Goal: Use online tool/utility: Utilize a website feature to perform a specific function

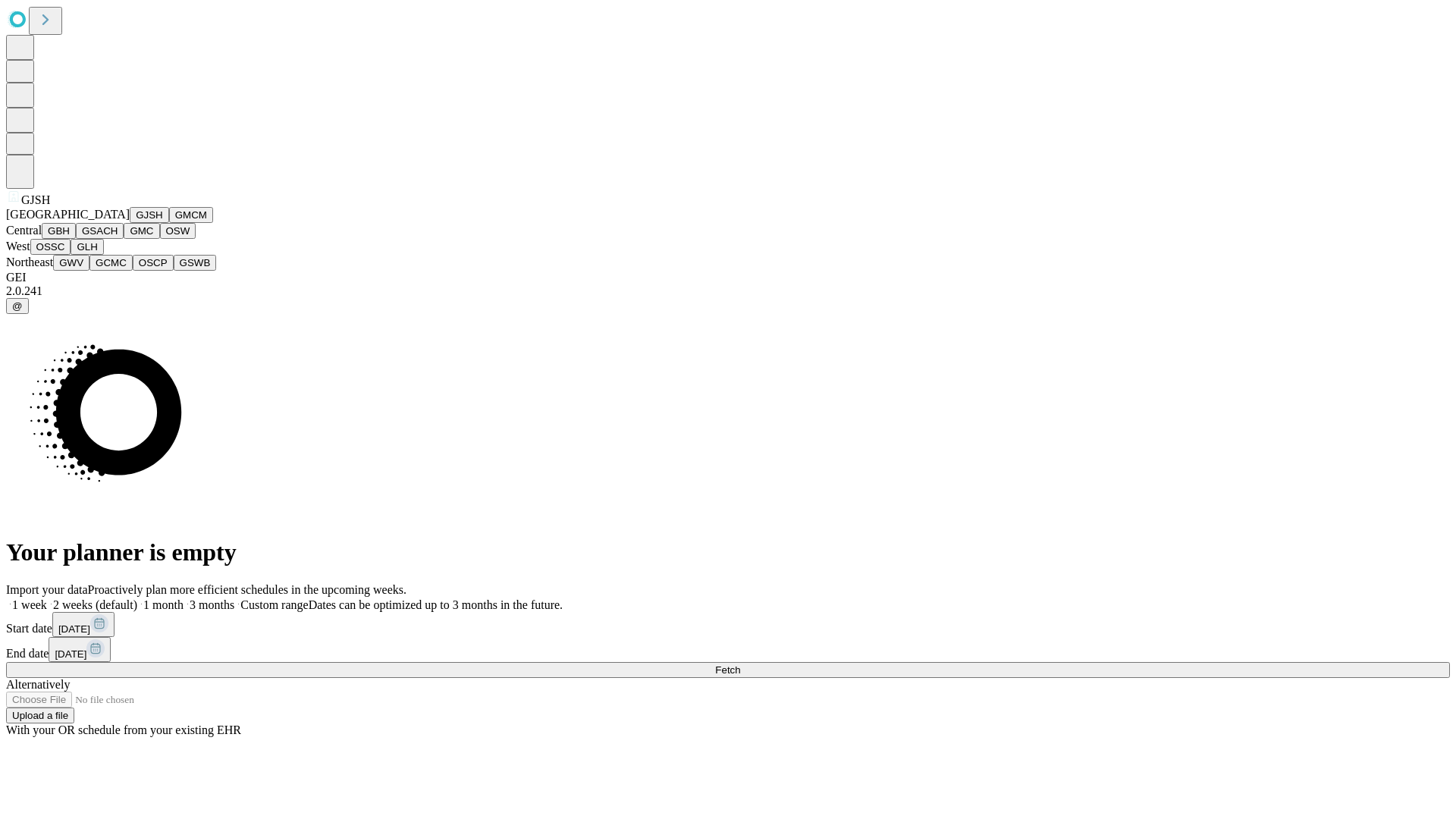
click at [129, 223] on button "GJSH" at bounding box center [149, 215] width 39 height 16
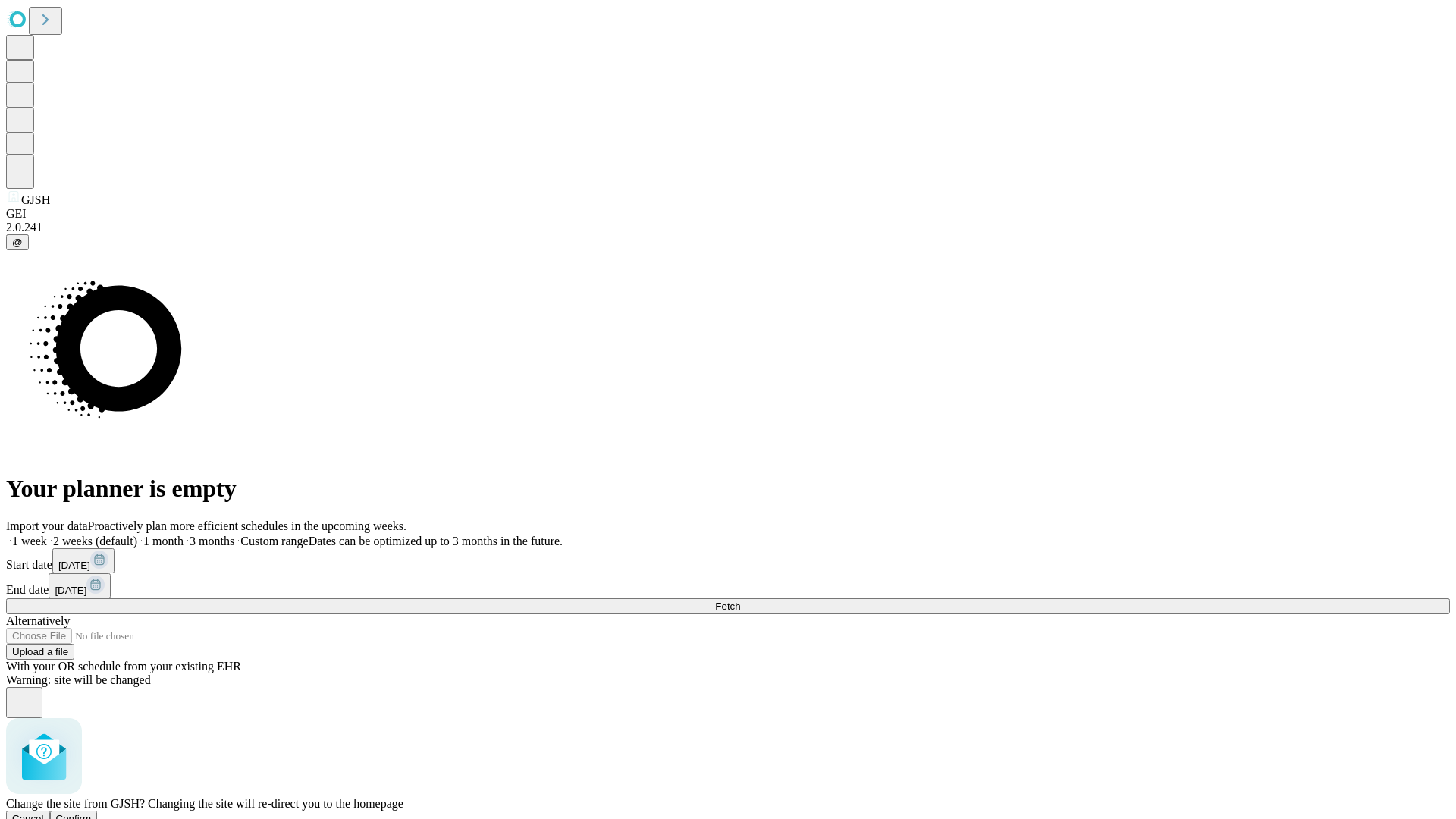
click at [92, 813] on span "Confirm" at bounding box center [74, 818] width 35 height 11
click at [137, 535] on label "2 weeks (default)" at bounding box center [92, 541] width 90 height 13
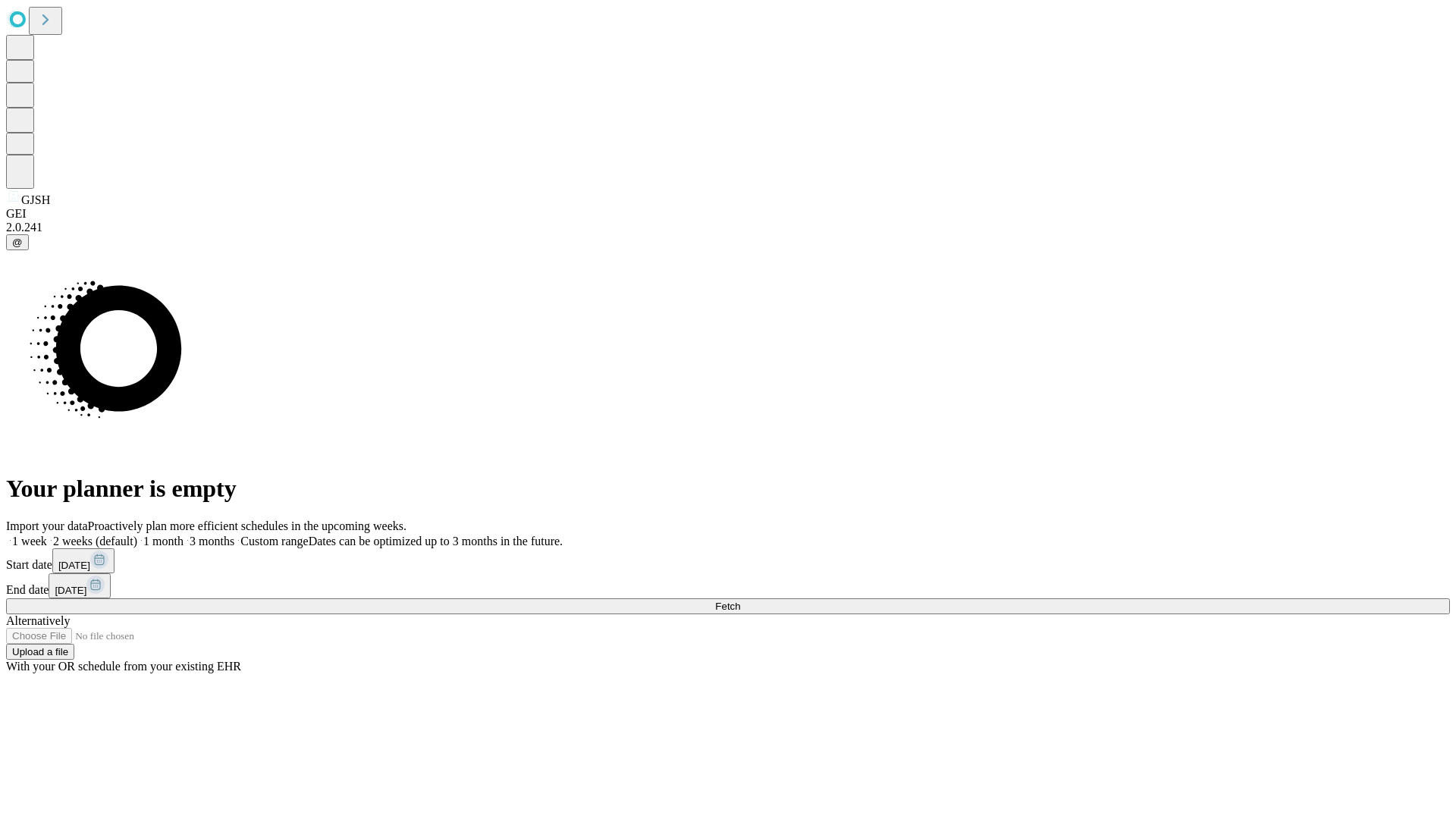
click at [740, 601] on span "Fetch" at bounding box center [727, 606] width 25 height 11
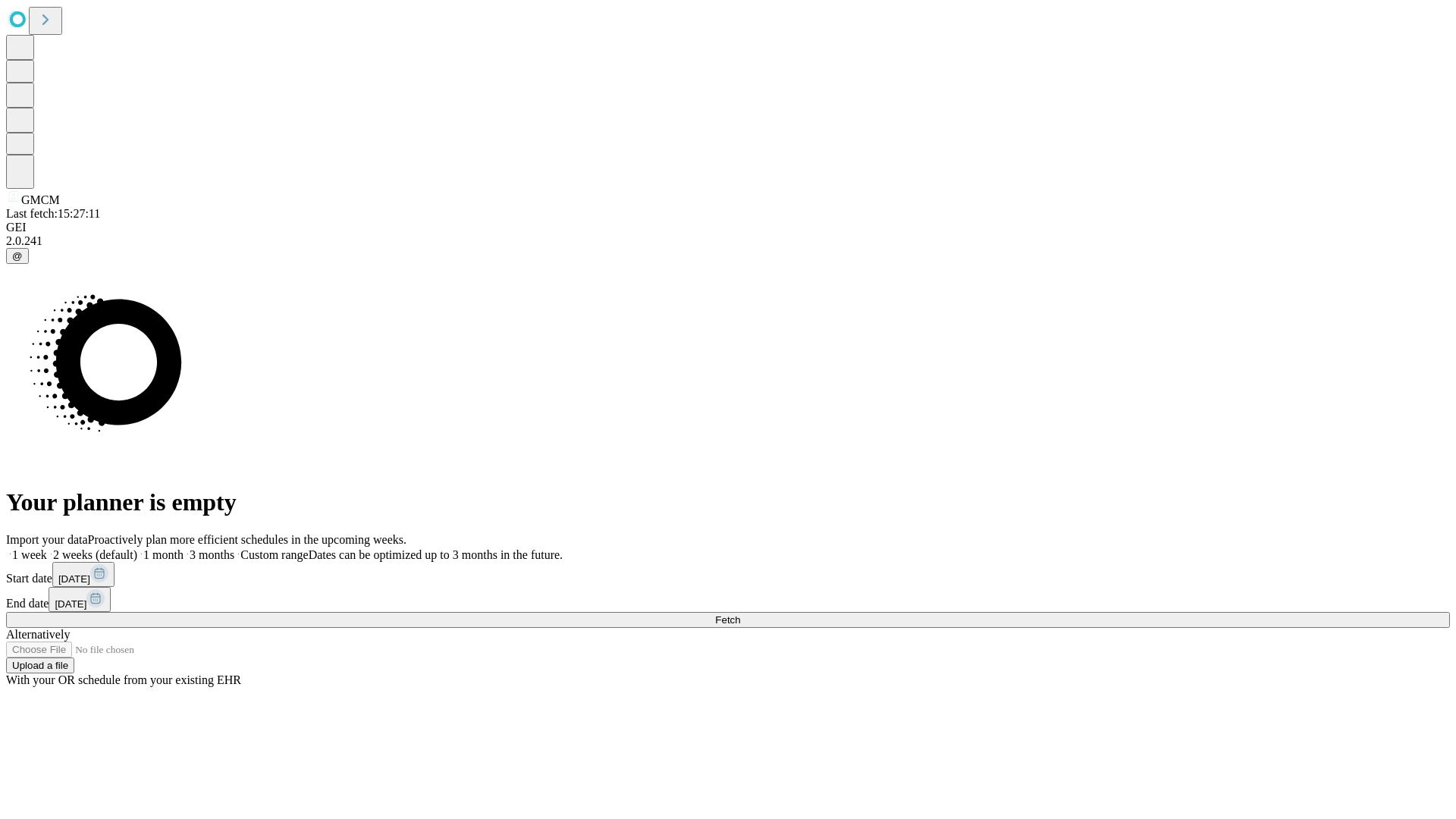
click at [137, 548] on label "2 weeks (default)" at bounding box center [92, 555] width 90 height 13
click at [740, 614] on span "Fetch" at bounding box center [727, 620] width 25 height 11
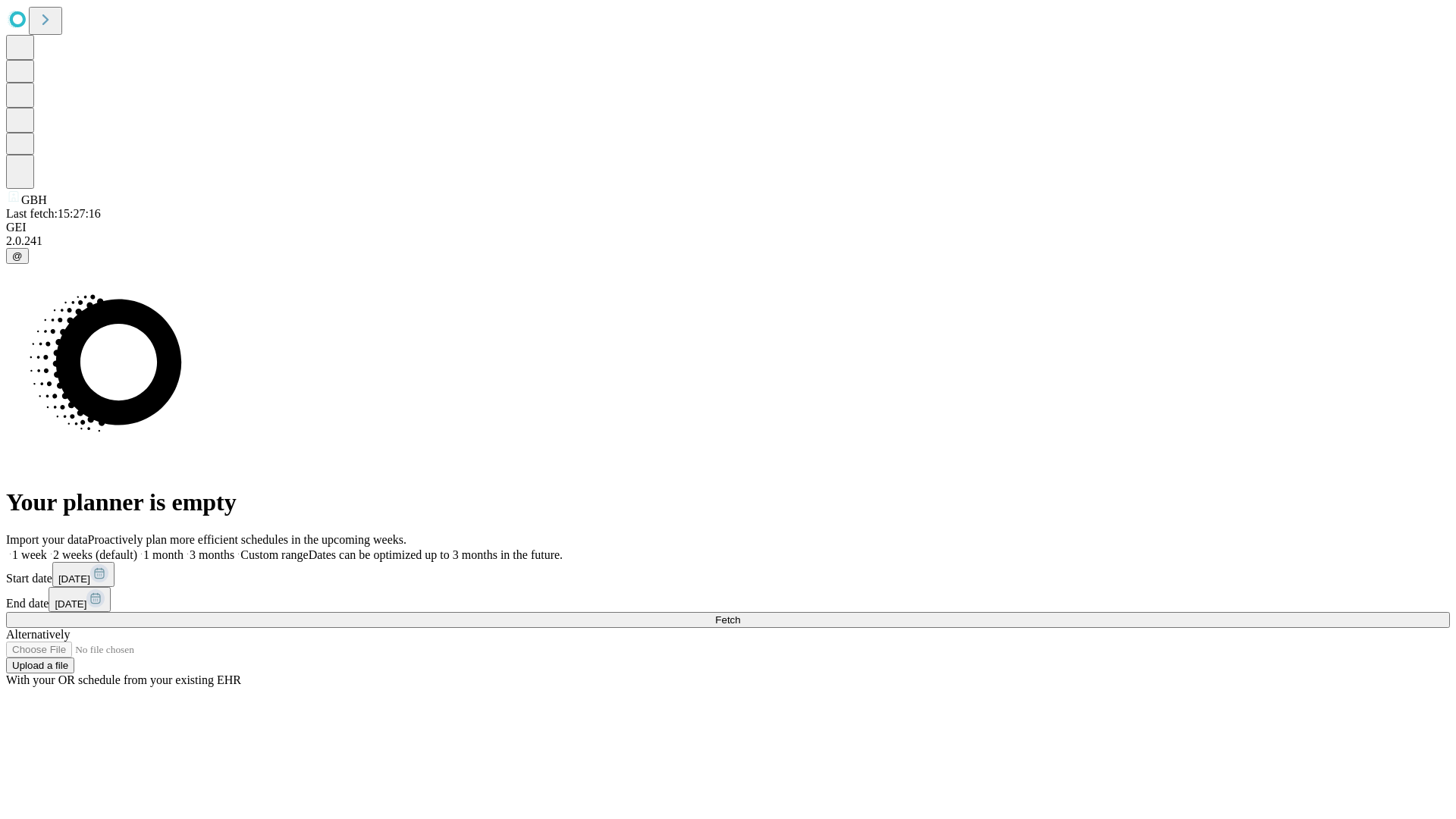
click at [740, 614] on span "Fetch" at bounding box center [727, 620] width 25 height 11
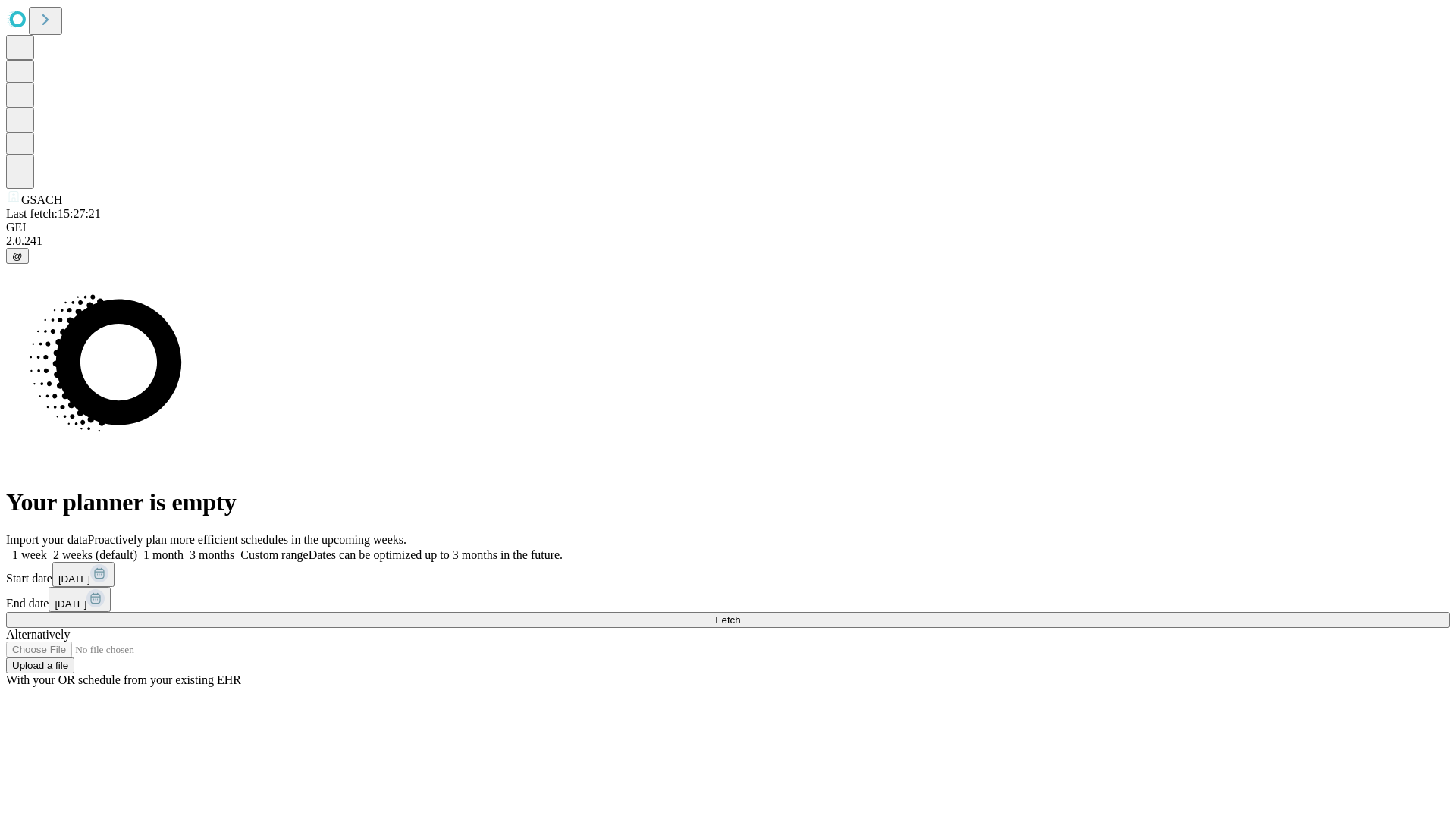
click at [137, 548] on label "2 weeks (default)" at bounding box center [92, 555] width 90 height 13
click at [740, 614] on span "Fetch" at bounding box center [727, 620] width 25 height 11
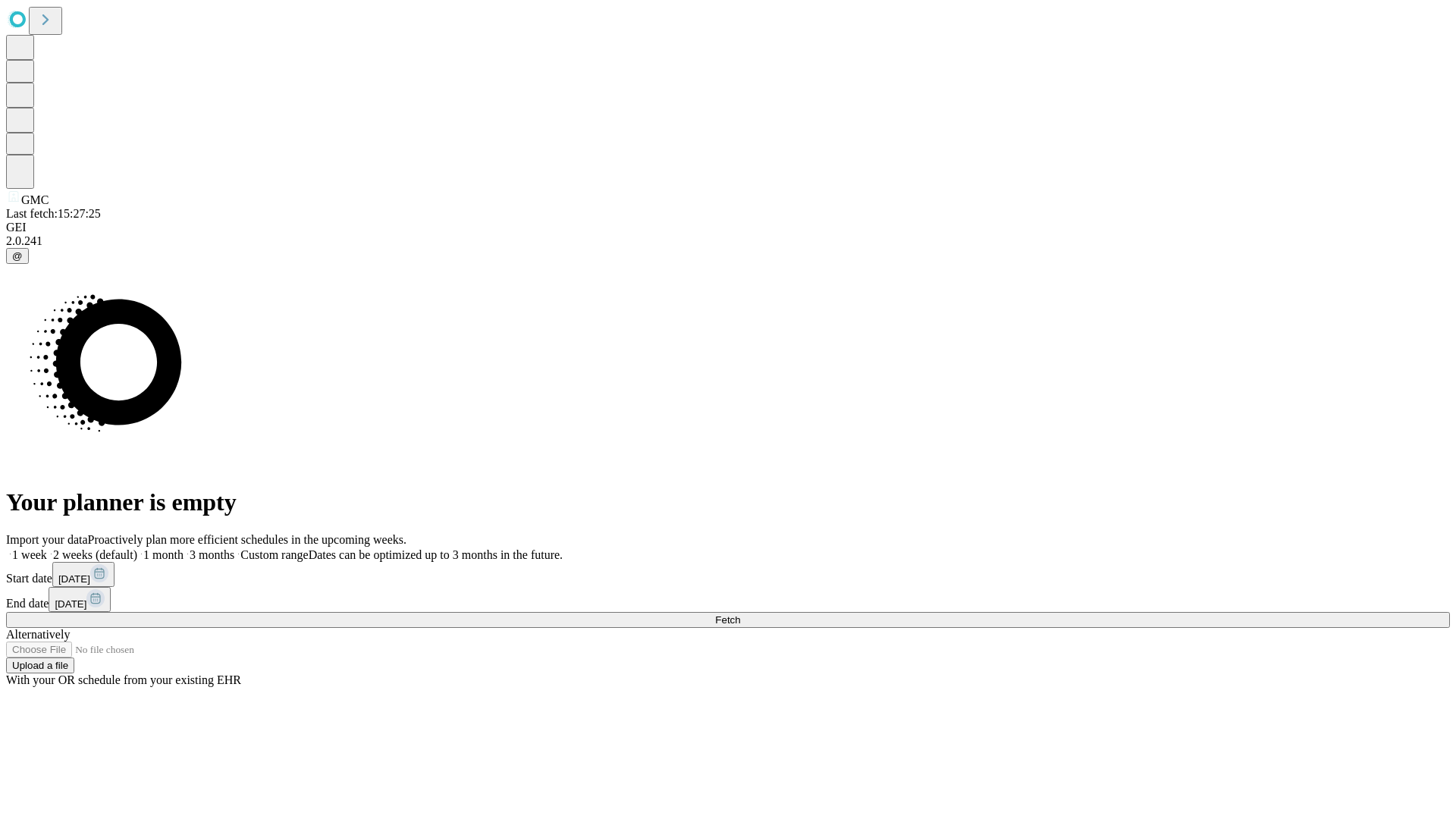
click at [740, 614] on span "Fetch" at bounding box center [727, 620] width 25 height 11
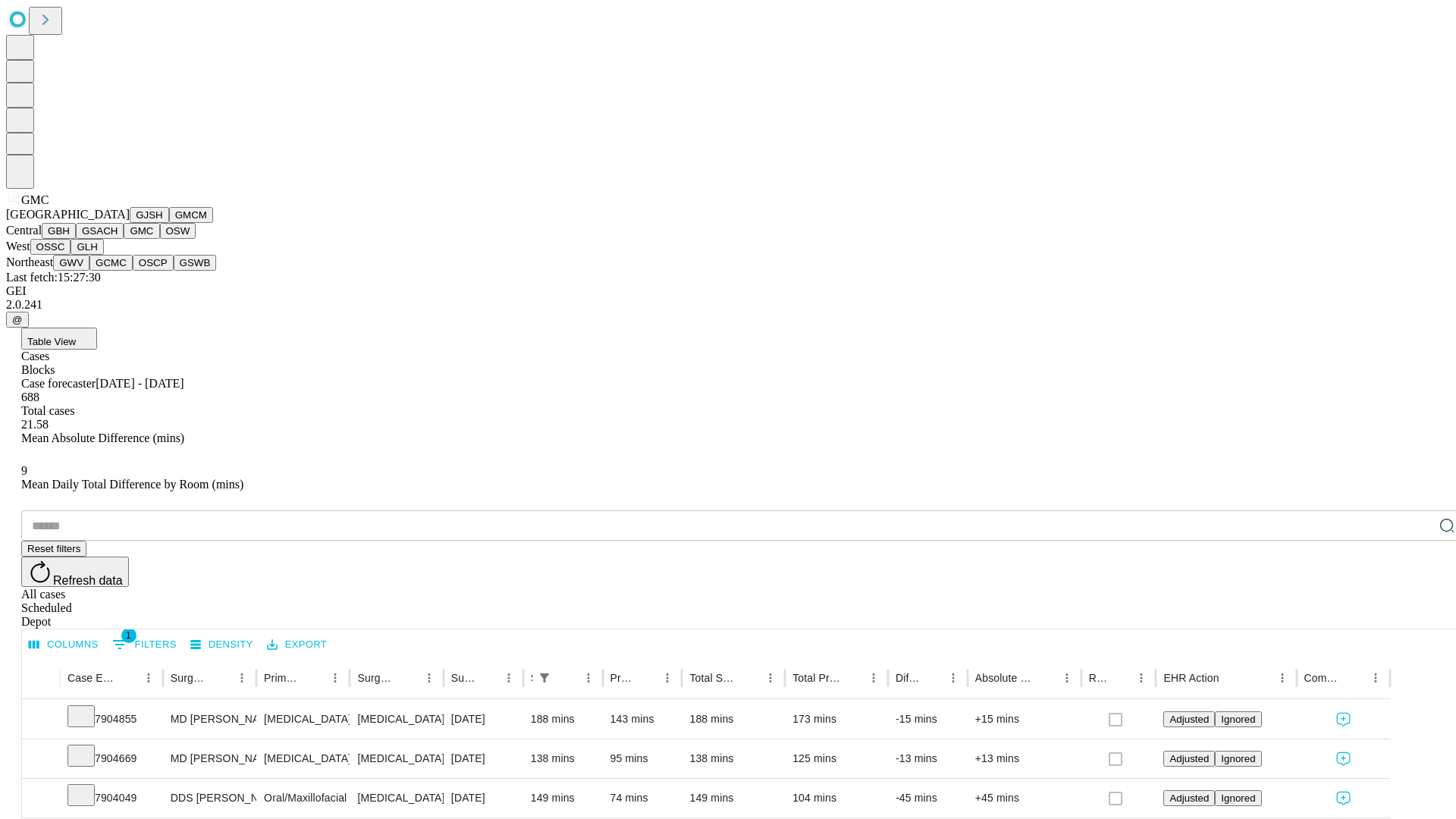
click at [160, 238] on button "OSW" at bounding box center [177, 231] width 36 height 16
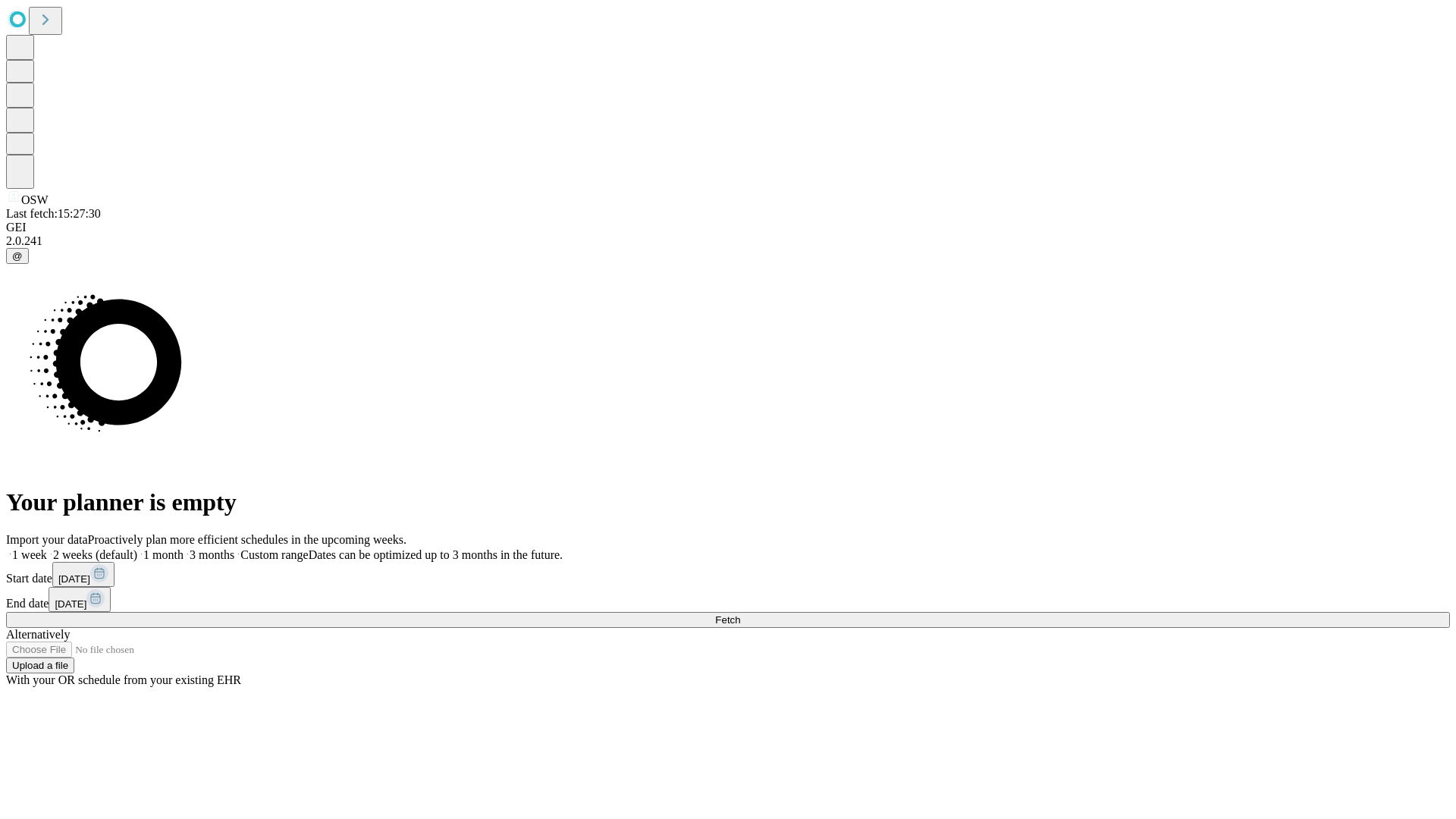
click at [137, 548] on label "2 weeks (default)" at bounding box center [92, 555] width 90 height 13
click at [740, 614] on span "Fetch" at bounding box center [727, 620] width 25 height 11
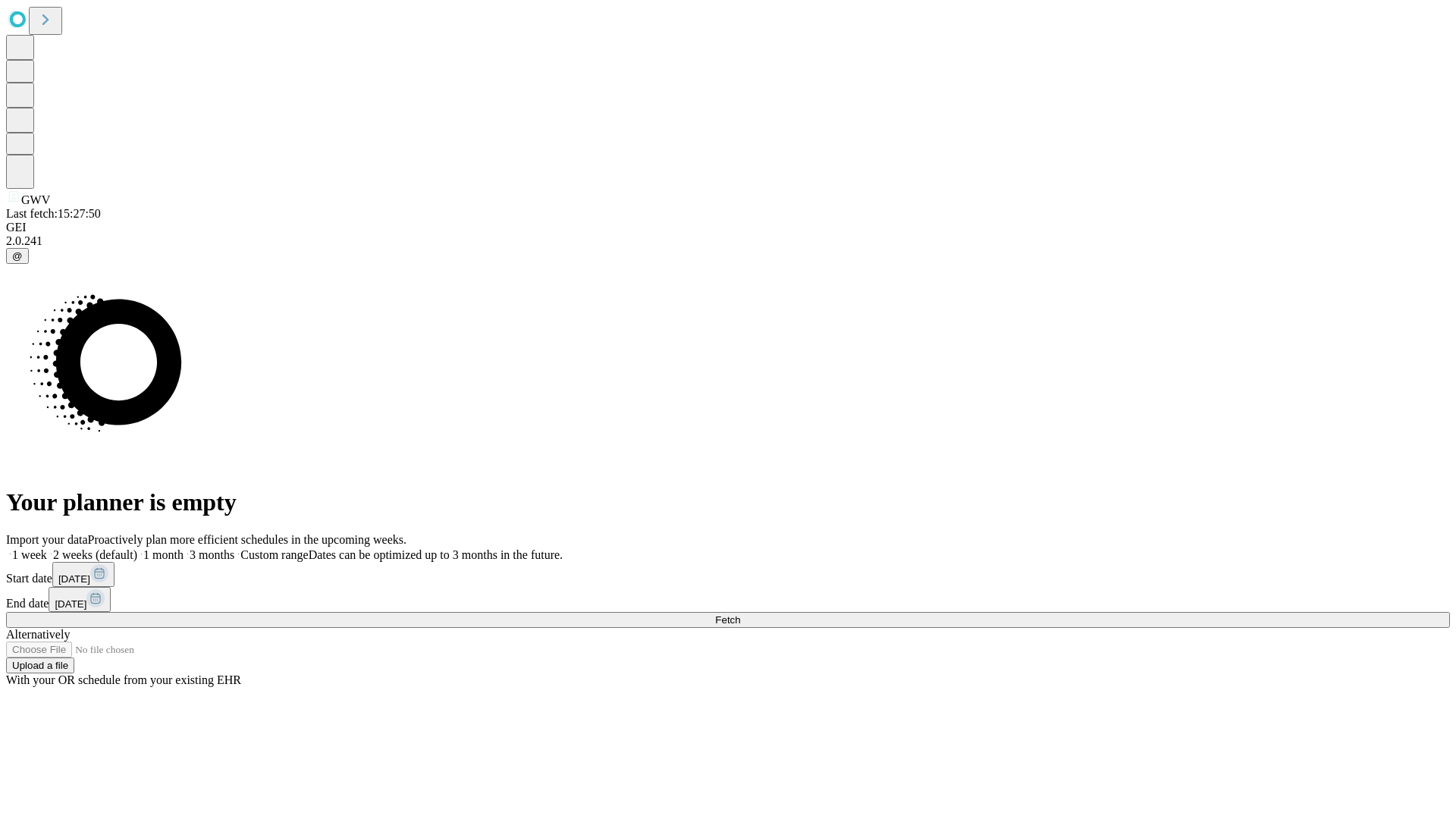
click at [137, 548] on label "2 weeks (default)" at bounding box center [92, 555] width 90 height 13
click at [740, 614] on span "Fetch" at bounding box center [727, 620] width 25 height 11
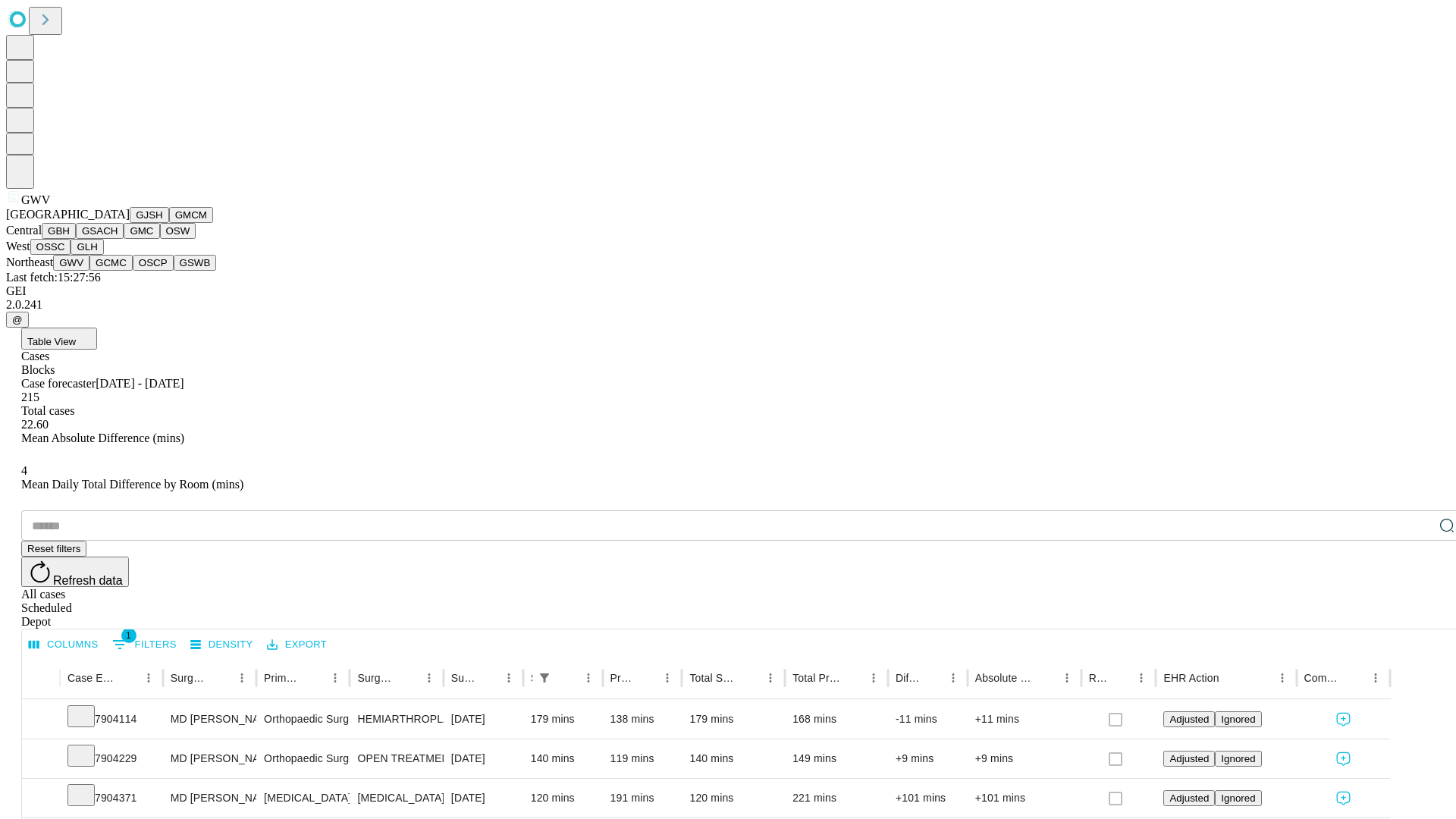
click at [117, 271] on button "GCMC" at bounding box center [111, 263] width 43 height 16
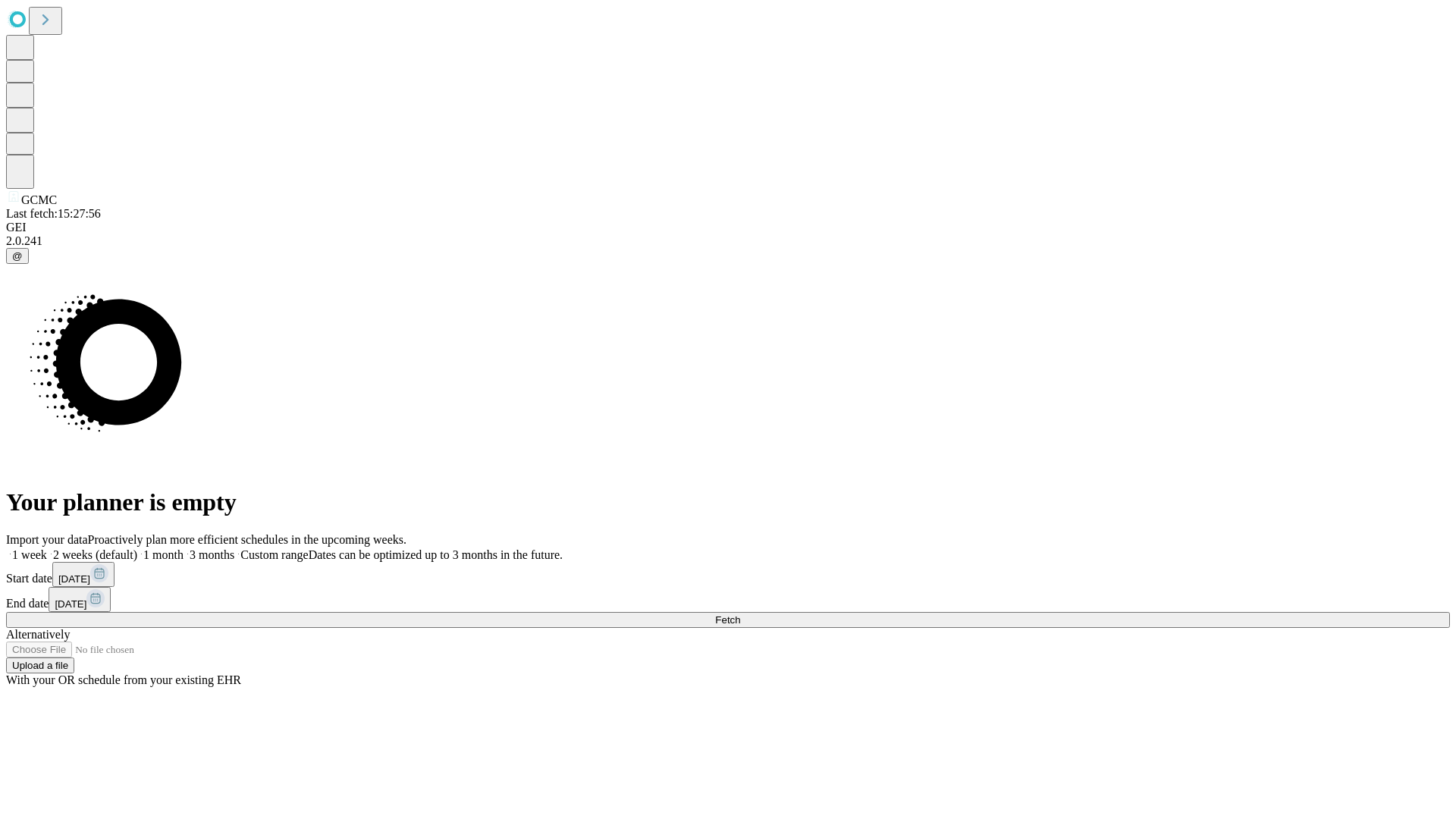
click at [137, 548] on label "2 weeks (default)" at bounding box center [92, 555] width 90 height 13
click at [740, 614] on span "Fetch" at bounding box center [727, 620] width 25 height 11
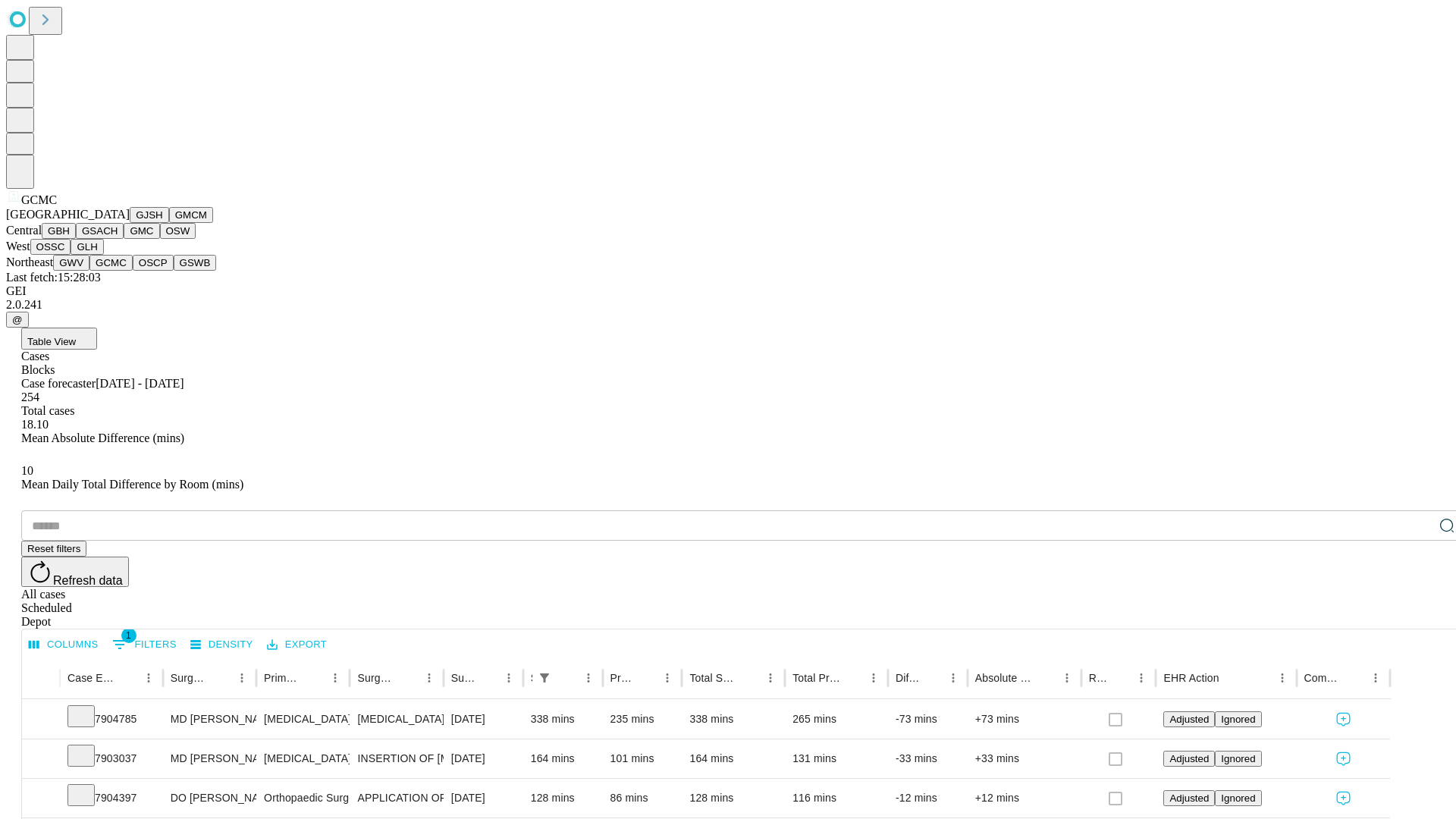
click at [133, 271] on button "OSCP" at bounding box center [153, 263] width 41 height 16
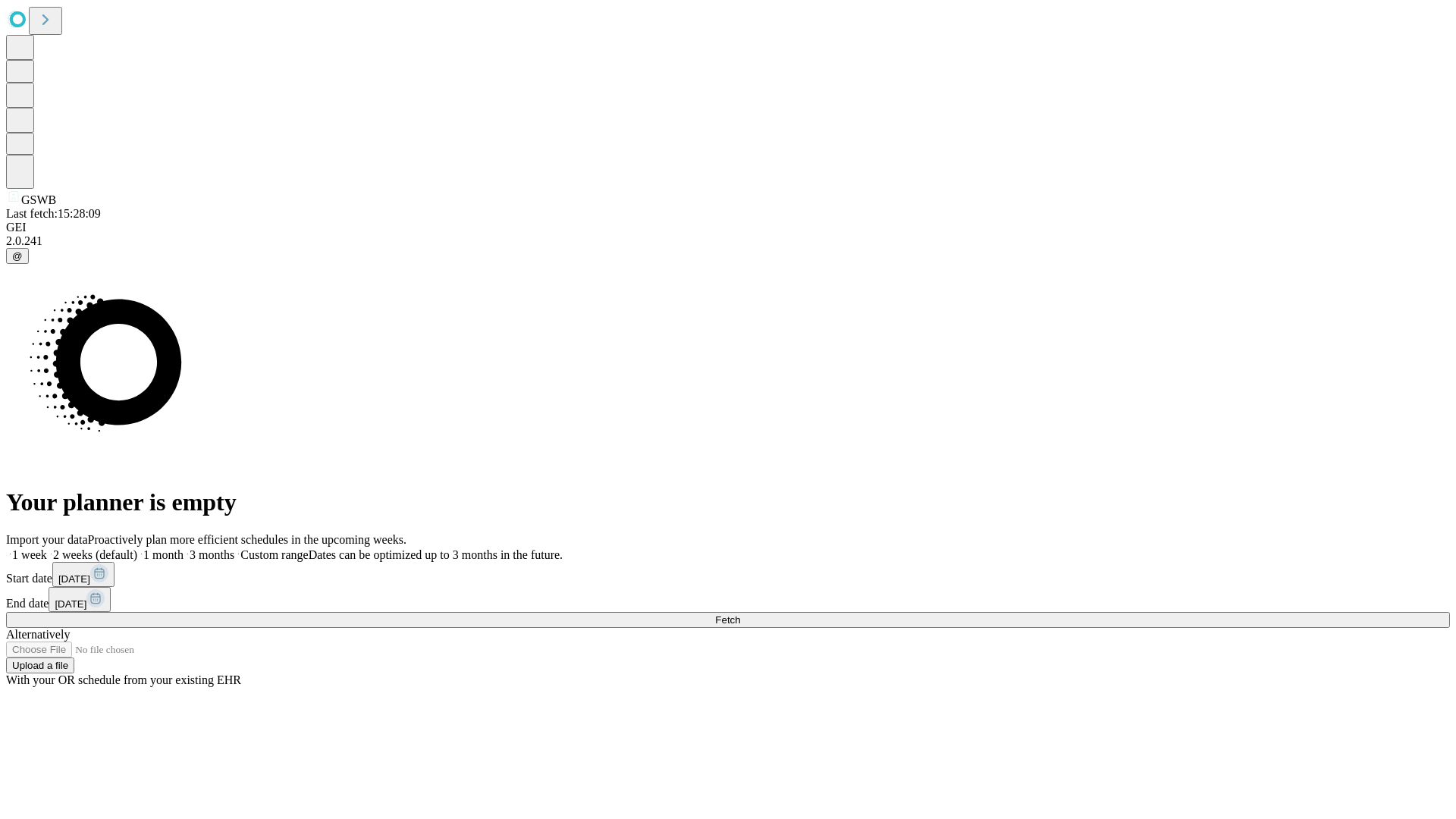
click at [137, 548] on label "2 weeks (default)" at bounding box center [92, 555] width 90 height 13
click at [740, 614] on span "Fetch" at bounding box center [727, 620] width 25 height 11
